Goal: Information Seeking & Learning: Learn about a topic

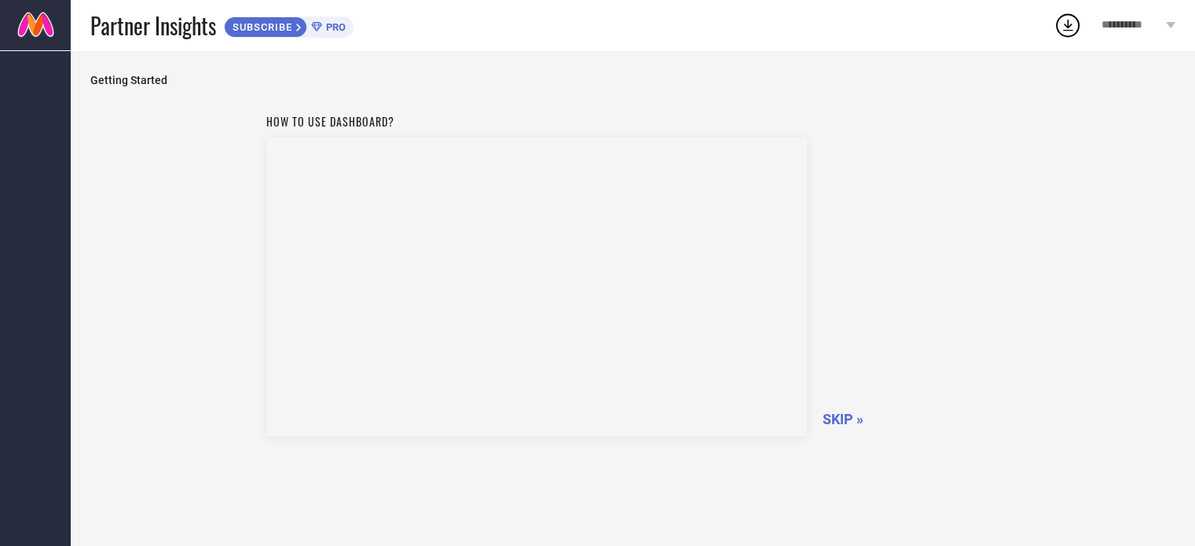
click at [835, 411] on span "SKIP »" at bounding box center [843, 419] width 41 height 17
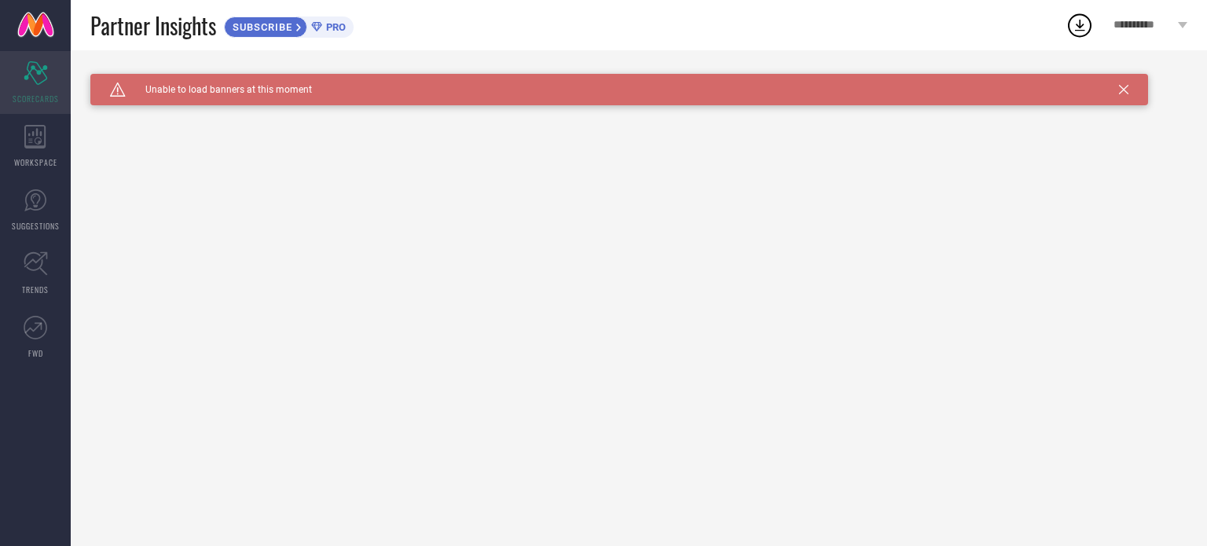
click at [26, 83] on icon "Scorecard" at bounding box center [36, 73] width 24 height 24
click at [26, 145] on icon at bounding box center [34, 137] width 21 height 24
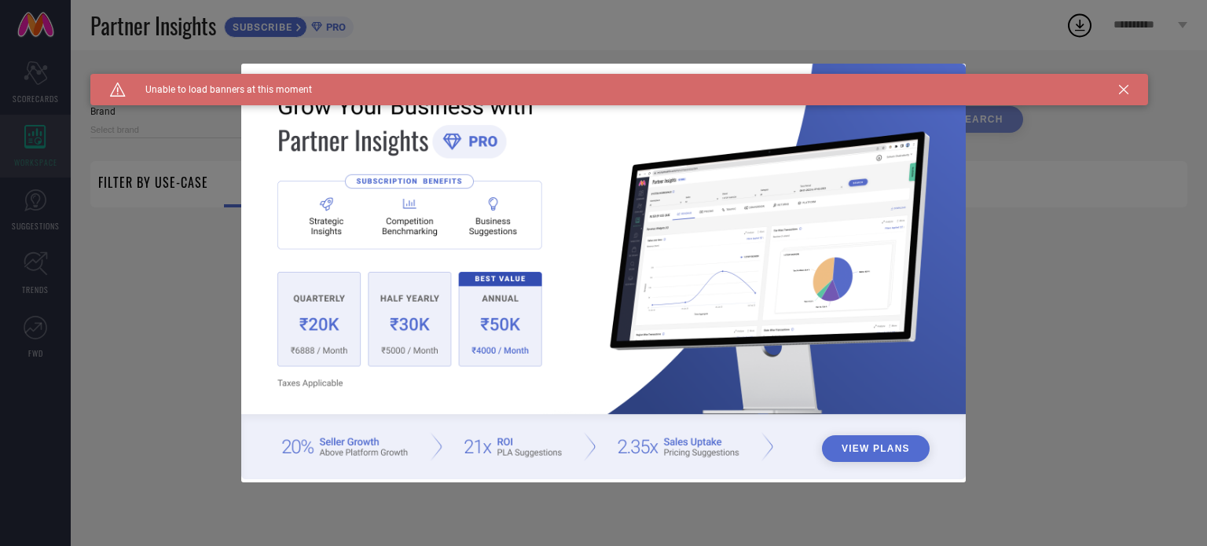
type input "1 STOP FASHION"
type input "All"
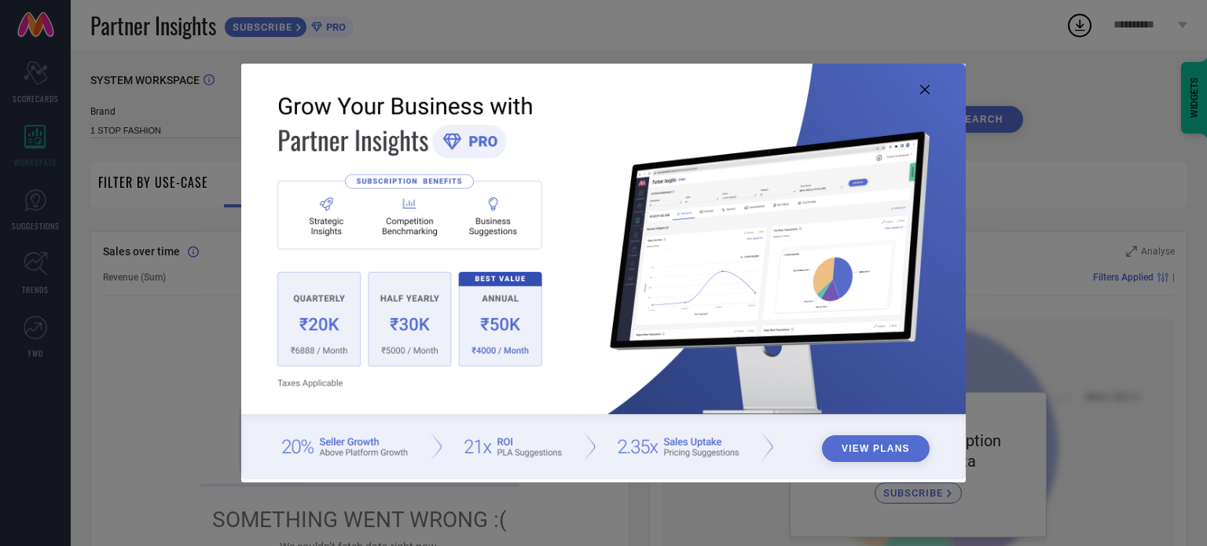
click at [923, 90] on icon at bounding box center [924, 89] width 9 height 9
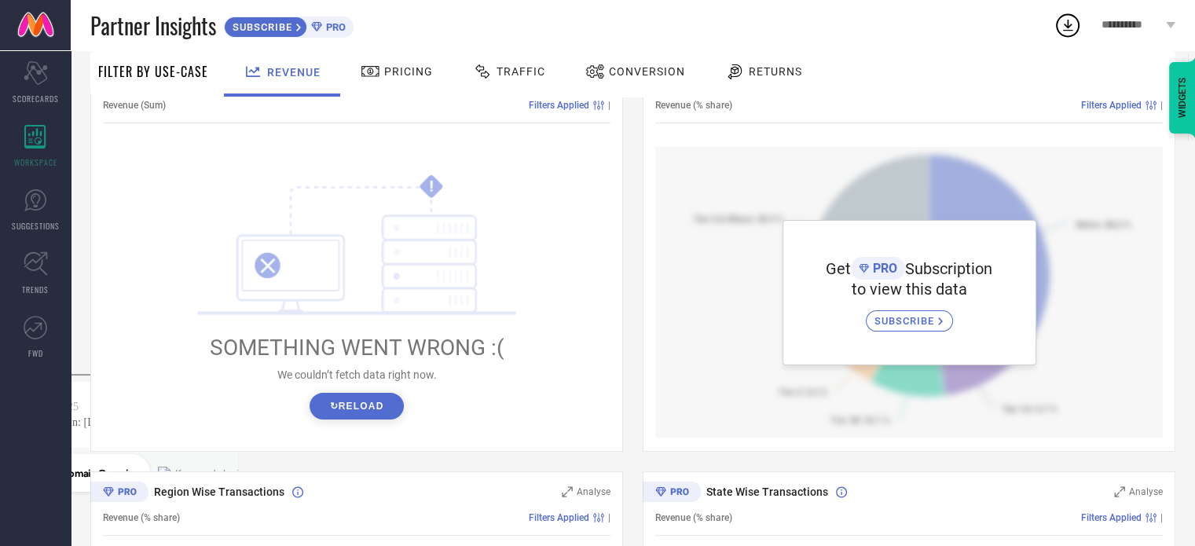
scroll to position [192, 0]
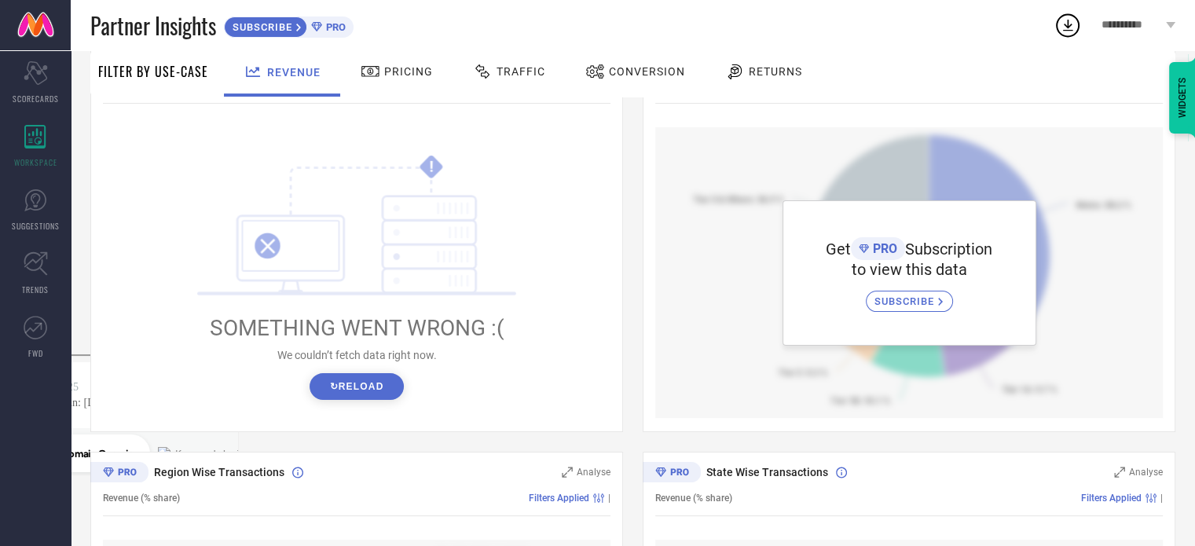
click at [349, 380] on button "↻ Reload" at bounding box center [357, 386] width 94 height 27
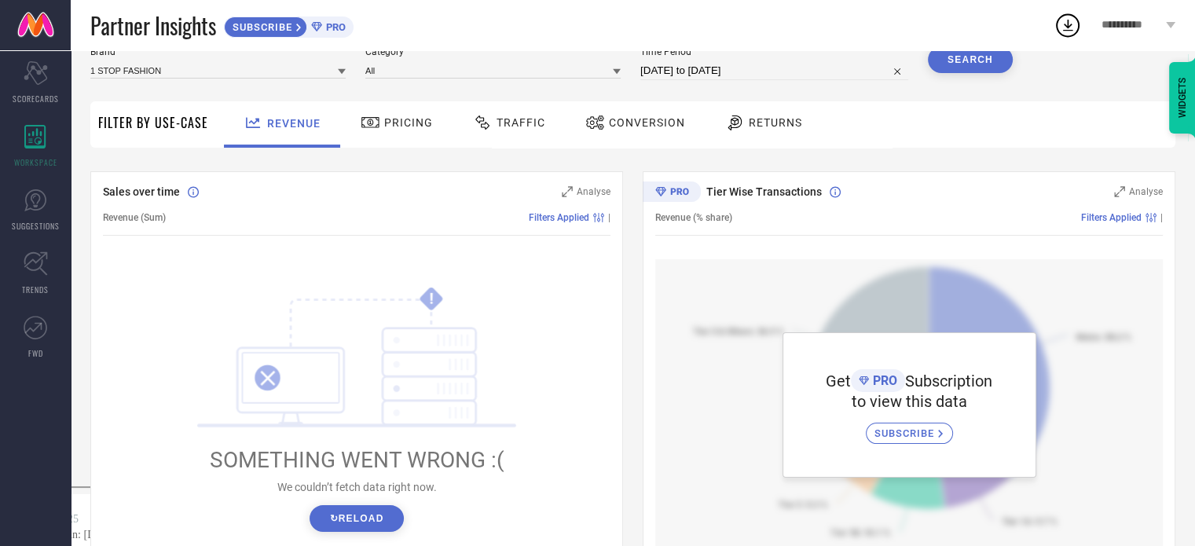
click at [178, 137] on div "Filter By Use-Case" at bounding box center [153, 124] width 110 height 46
click at [172, 128] on span "Filter By Use-Case" at bounding box center [153, 122] width 110 height 19
click at [366, 128] on icon at bounding box center [371, 122] width 20 height 19
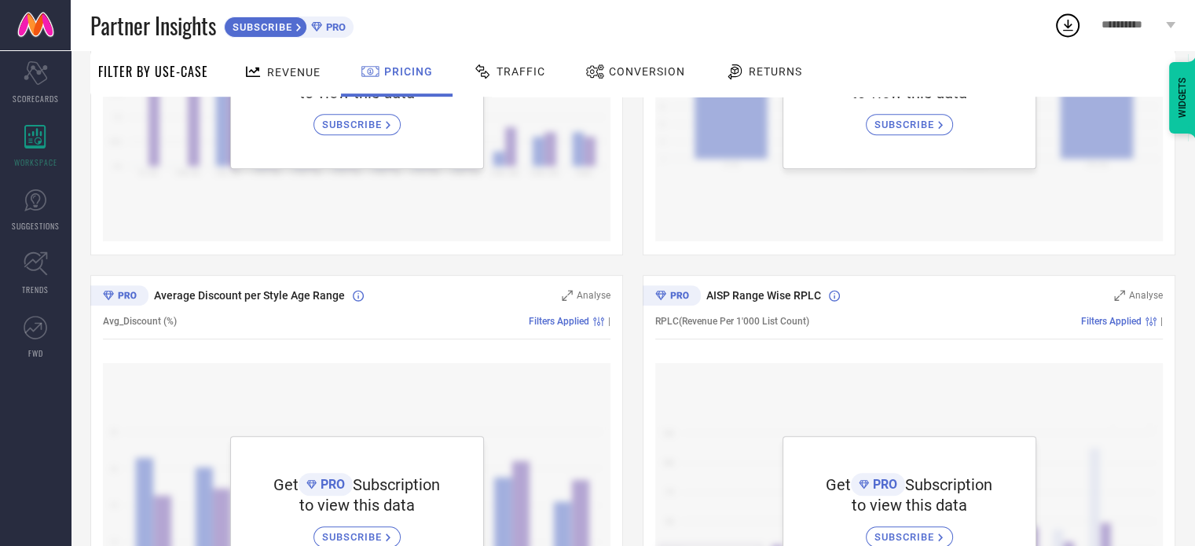
scroll to position [927, 0]
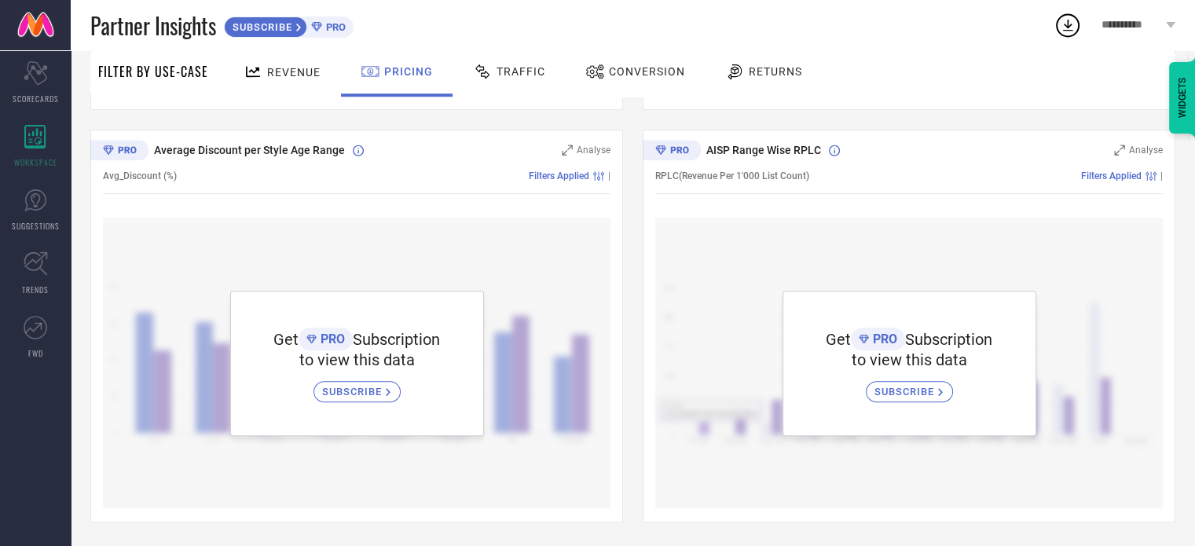
click at [515, 58] on div "Traffic" at bounding box center [509, 71] width 80 height 27
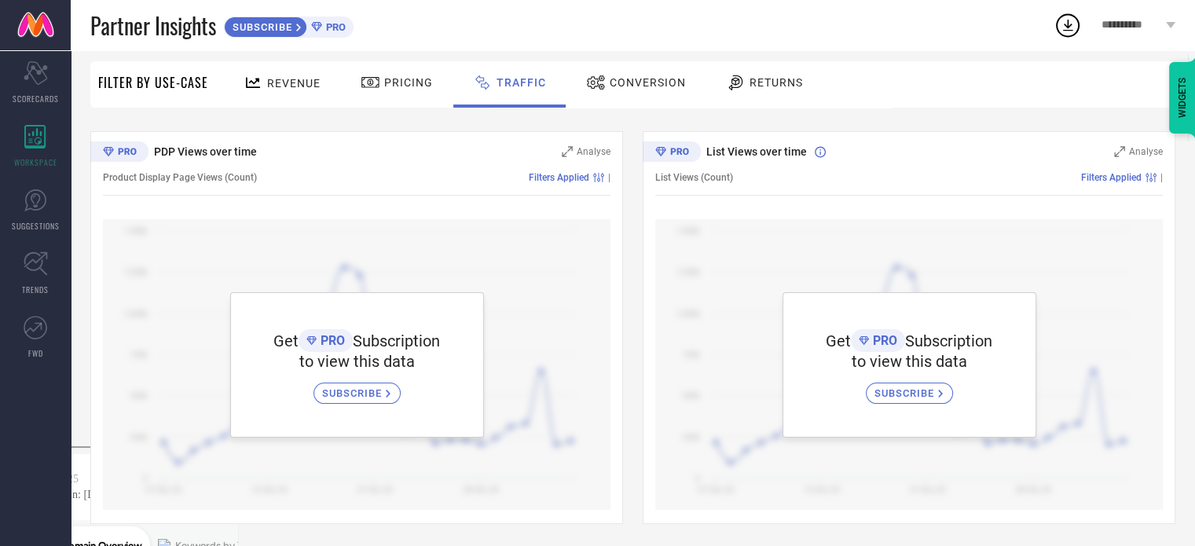
scroll to position [101, 0]
click at [597, 90] on icon at bounding box center [596, 81] width 20 height 19
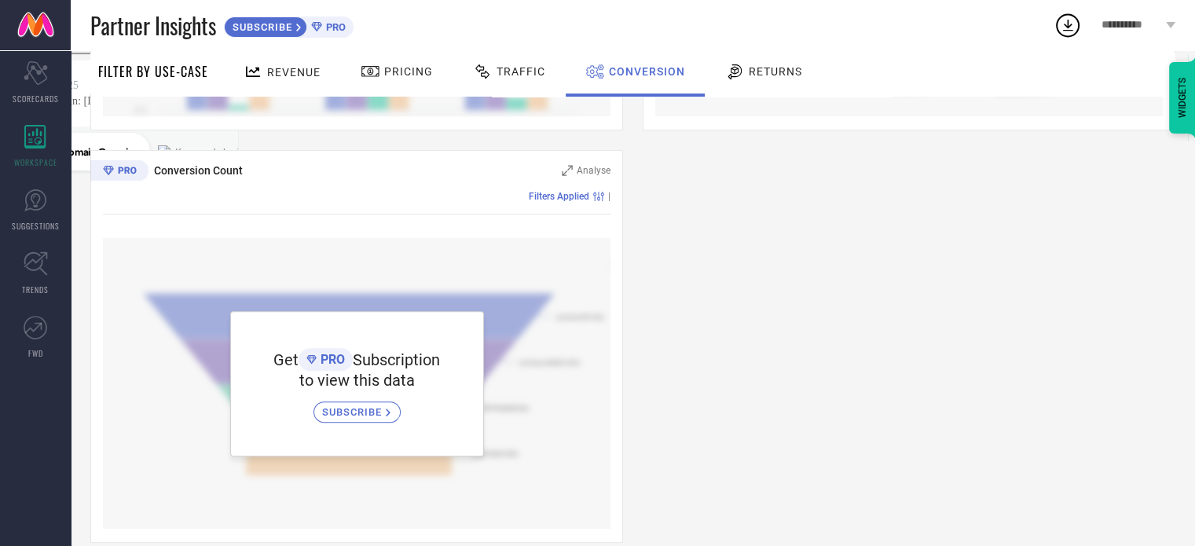
scroll to position [514, 0]
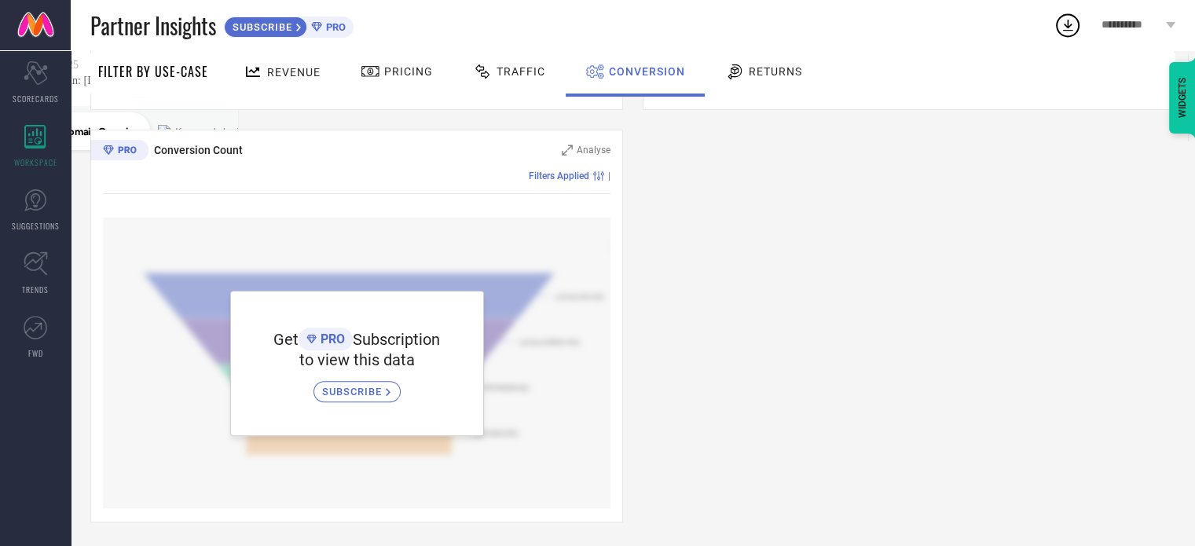
click at [754, 75] on span "Returns" at bounding box center [775, 71] width 53 height 13
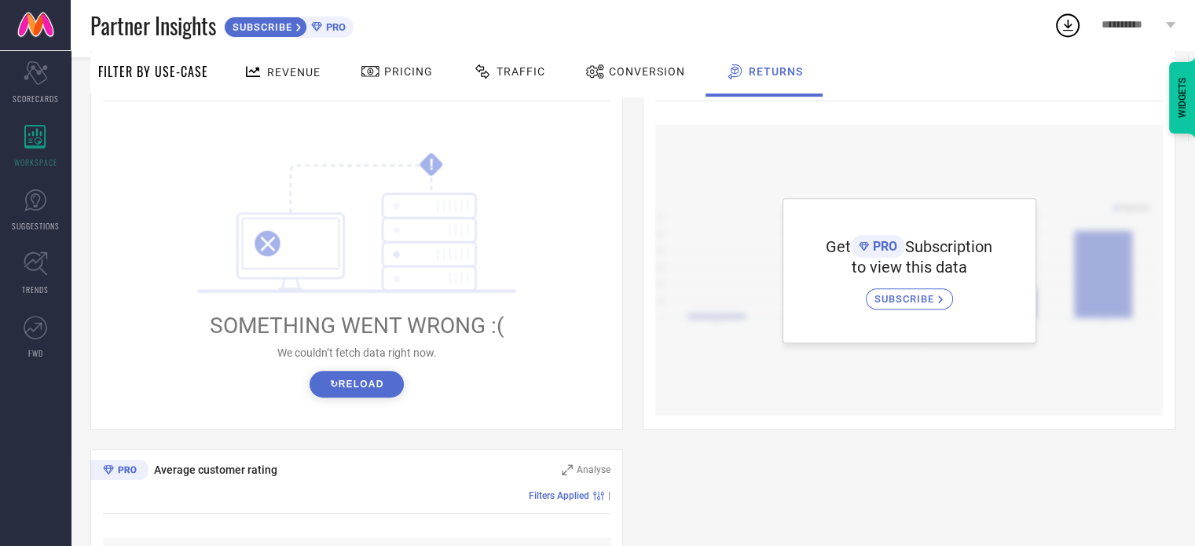
scroll to position [927, 0]
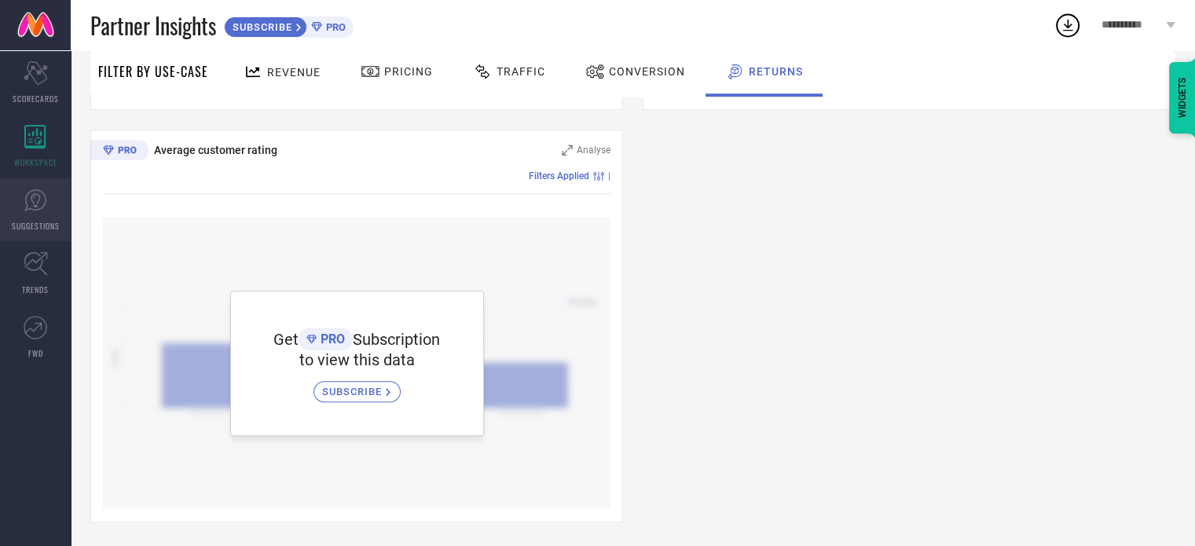
click at [4, 207] on link "SUGGESTIONS" at bounding box center [35, 209] width 71 height 63
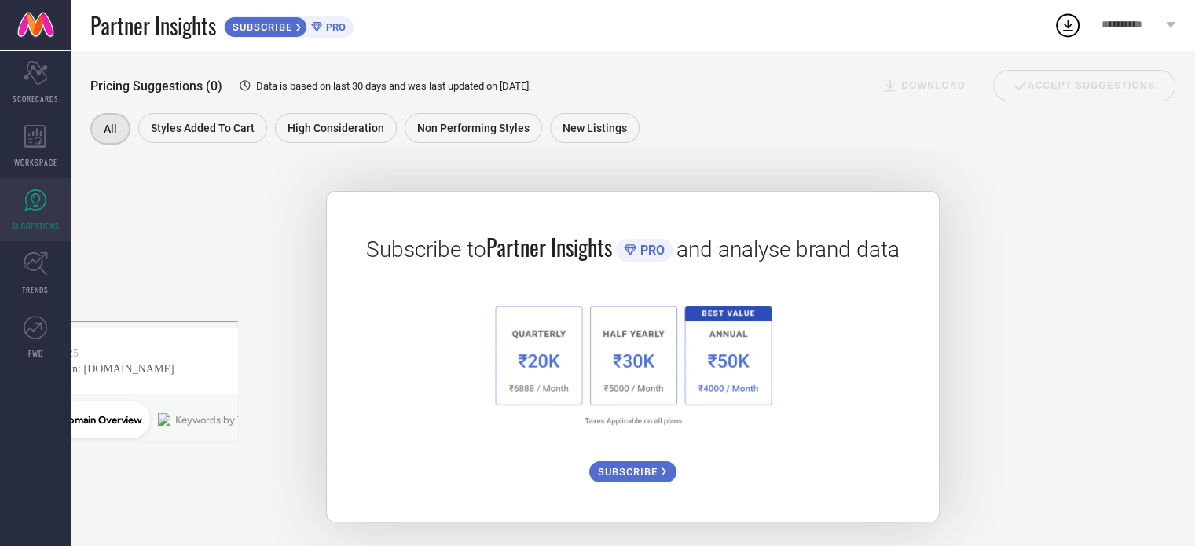
scroll to position [228, 0]
click at [38, 271] on icon at bounding box center [36, 263] width 24 height 24
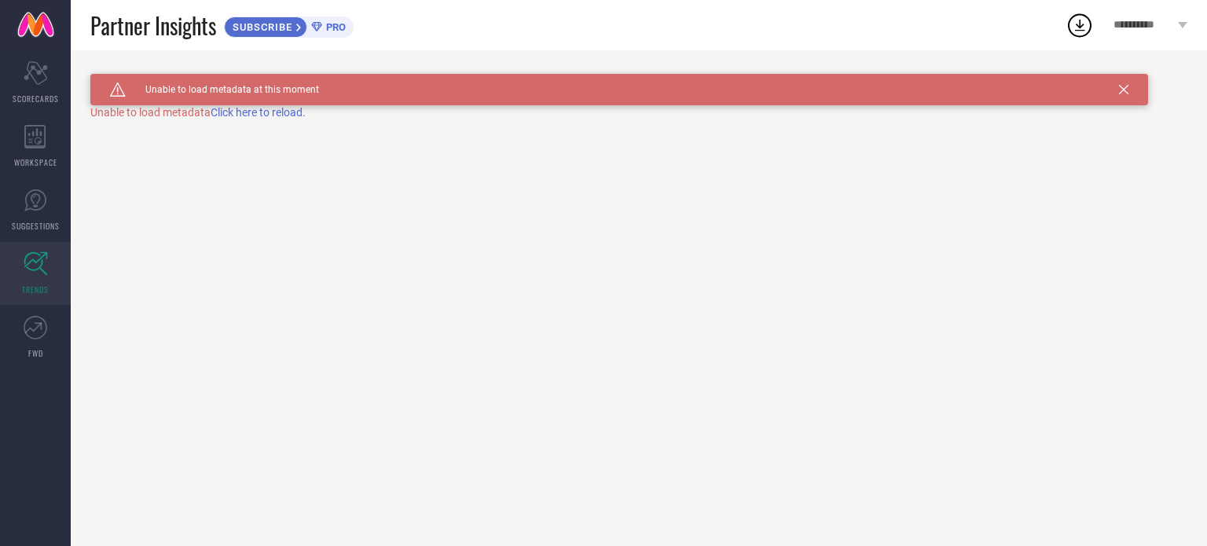
click at [289, 119] on div "Caution Created with Sketch. Unable to load metadata at this moment TRENDS Unab…" at bounding box center [639, 298] width 1136 height 496
click at [283, 112] on span "Click here to reload." at bounding box center [258, 112] width 95 height 13
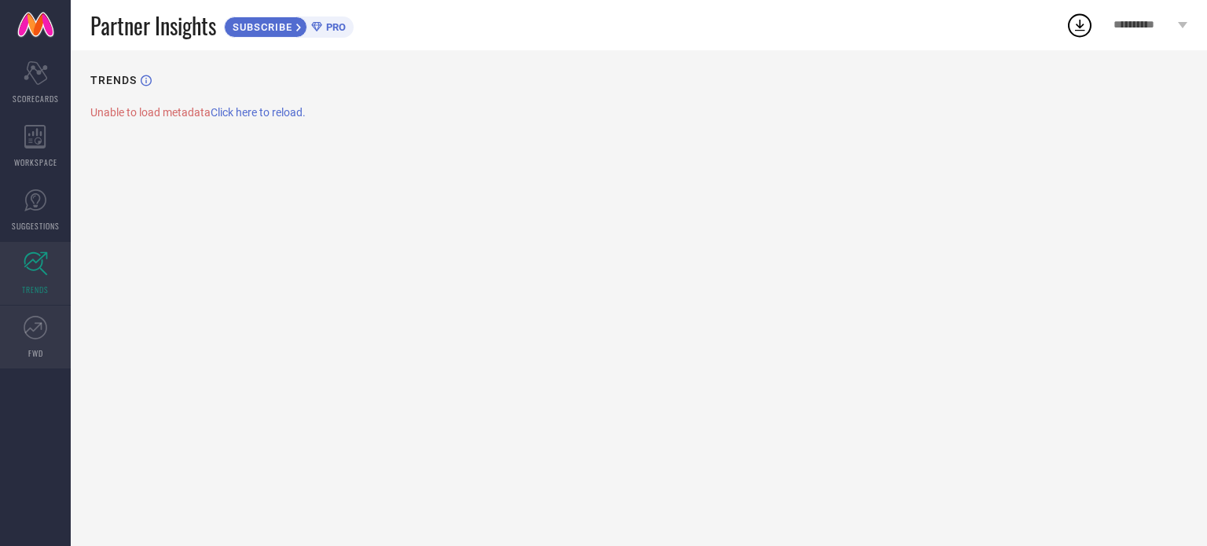
click at [24, 342] on link "FWD" at bounding box center [35, 337] width 71 height 63
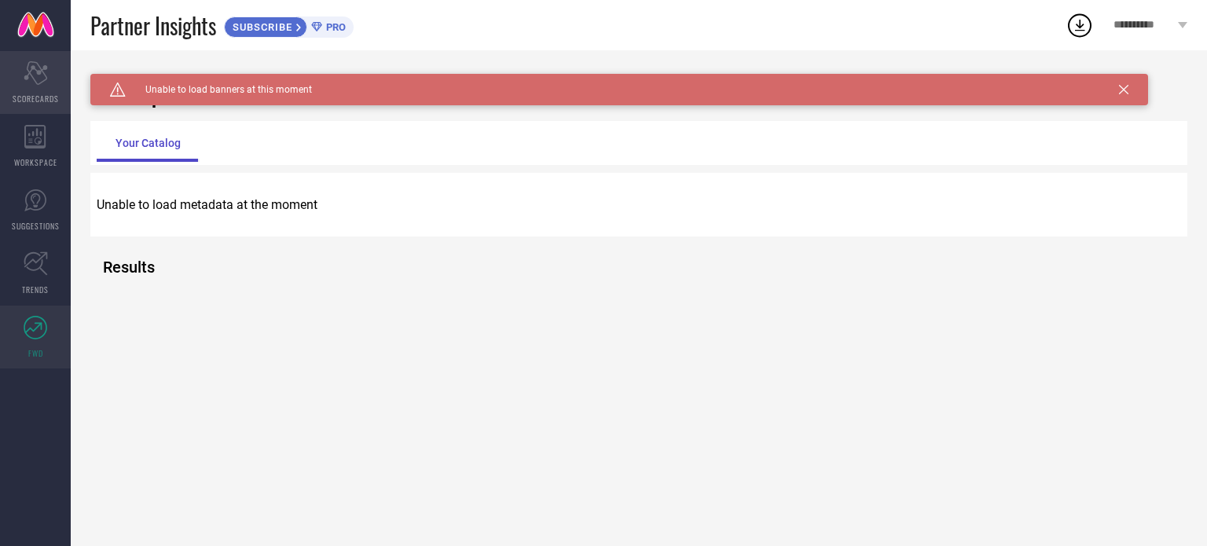
click at [35, 81] on icon at bounding box center [36, 73] width 24 height 24
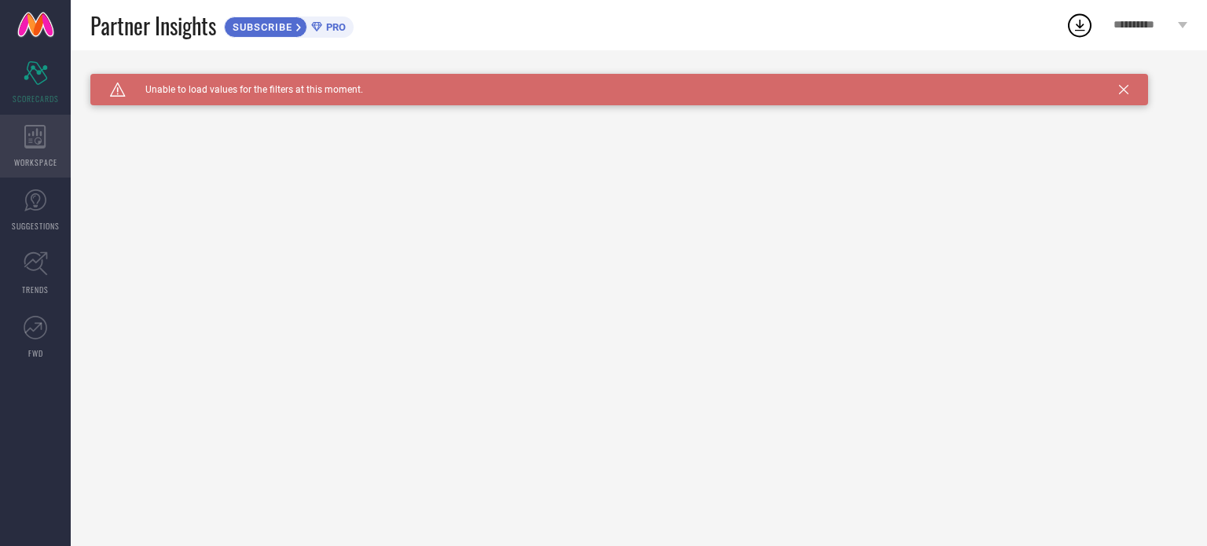
click at [20, 141] on div "WORKSPACE" at bounding box center [35, 146] width 71 height 63
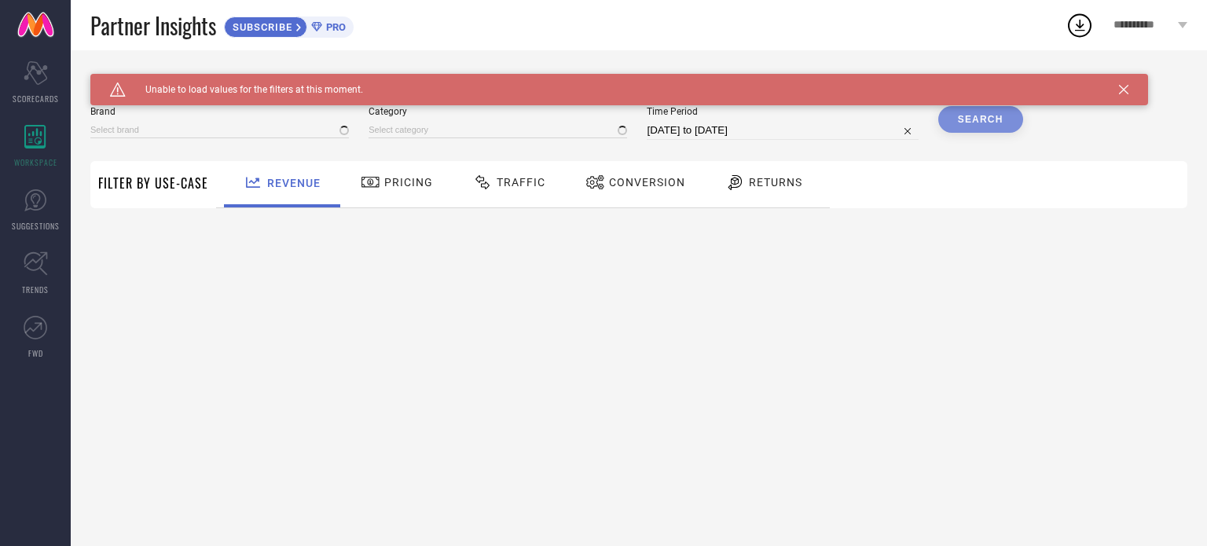
type input "1 STOP FASHION"
type input "All"
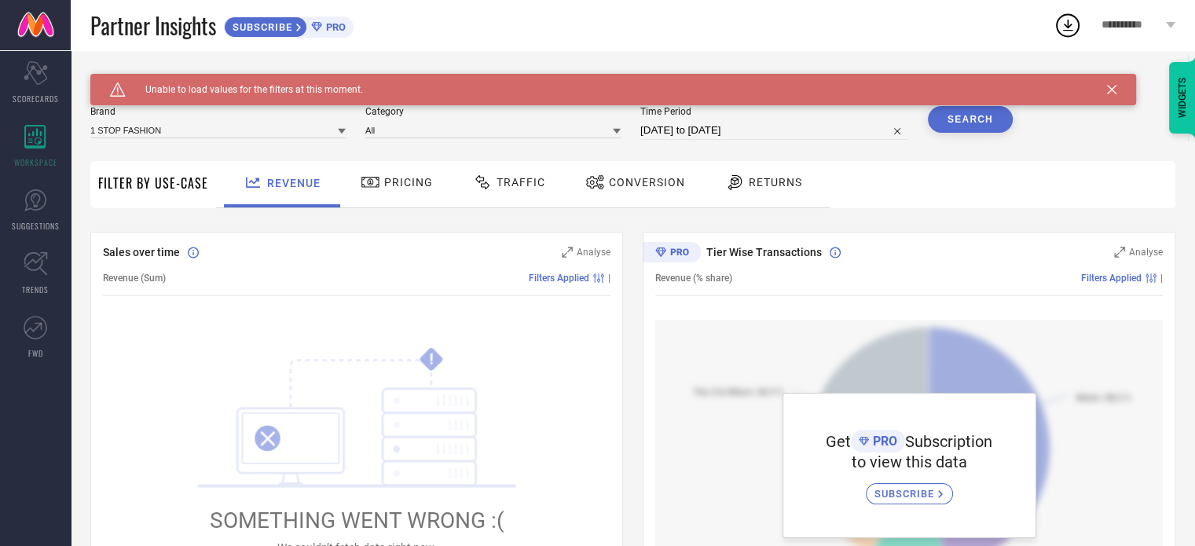
click at [1161, 21] on span "**********" at bounding box center [1132, 25] width 61 height 13
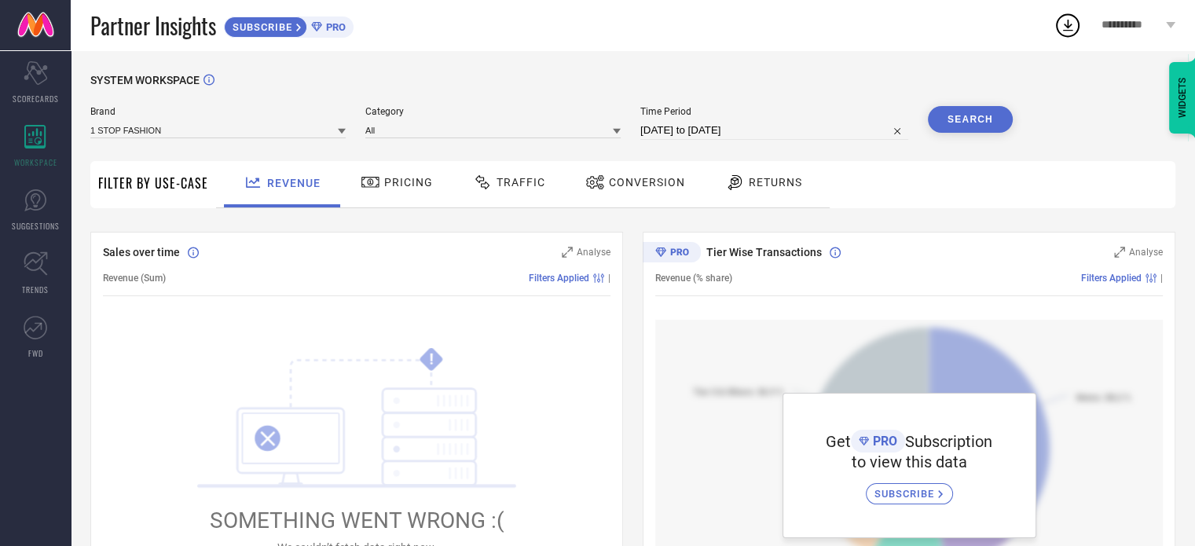
click at [1063, 22] on icon at bounding box center [1068, 25] width 28 height 28
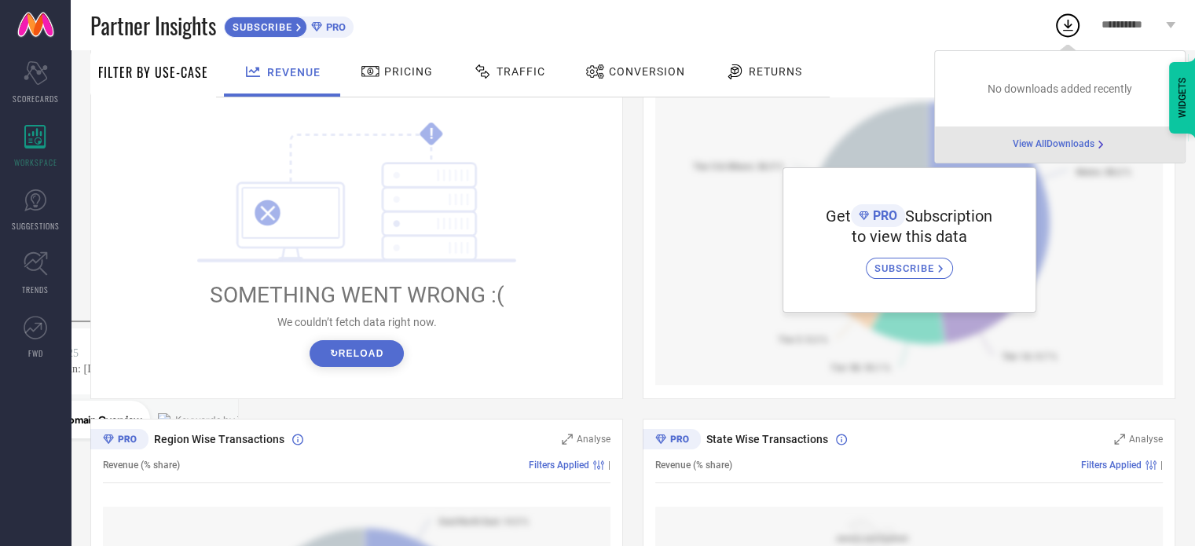
scroll to position [226, 0]
click at [922, 264] on span "SUBSCRIBE" at bounding box center [907, 268] width 64 height 12
